Goal: Information Seeking & Learning: Learn about a topic

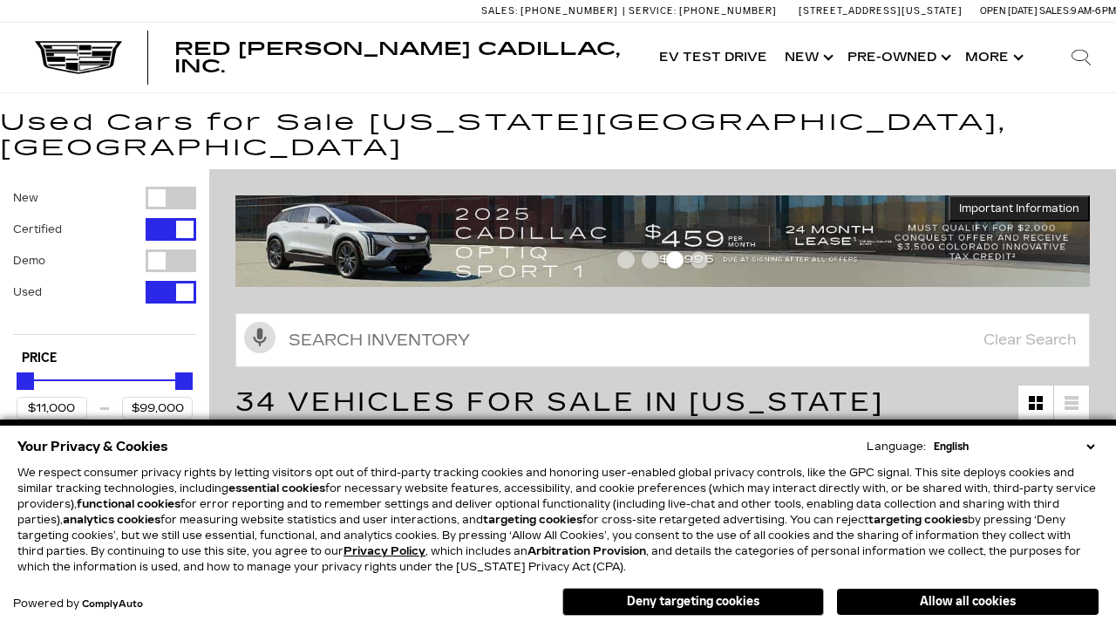
scroll to position [823, 0]
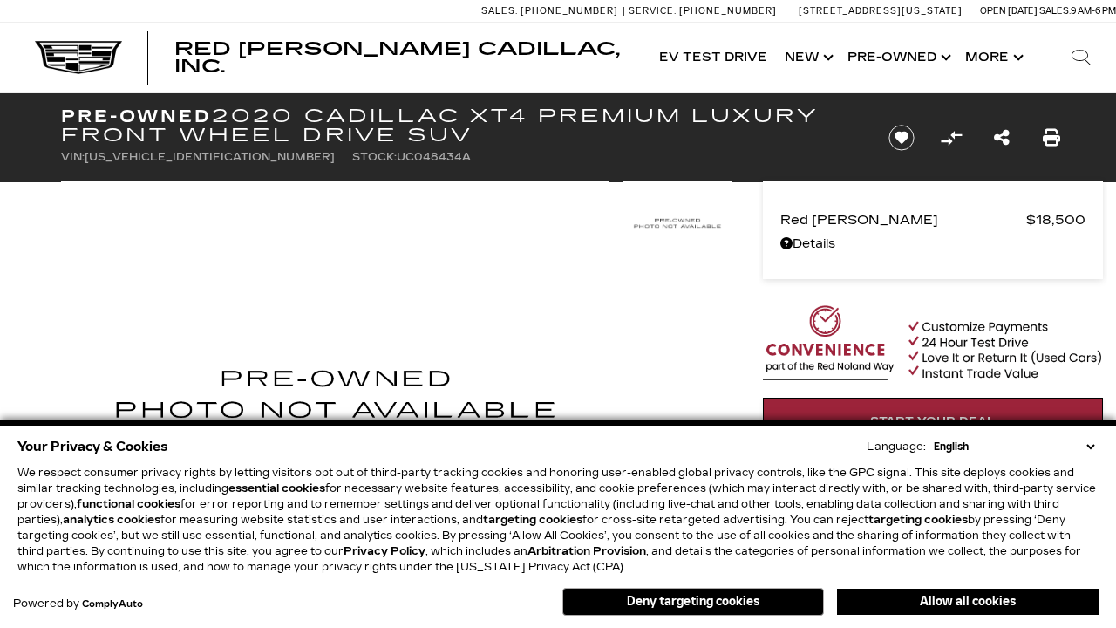
scroll to position [954, 0]
